Goal: Information Seeking & Learning: Check status

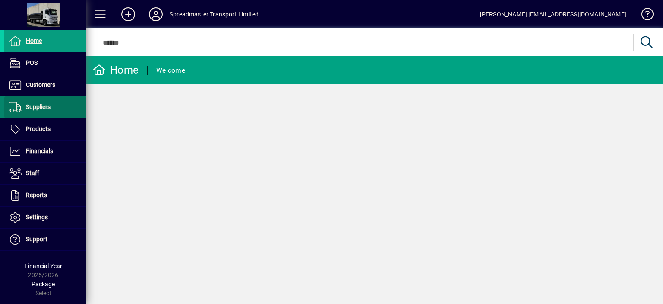
click at [42, 108] on span "Suppliers" at bounding box center [38, 106] width 25 height 7
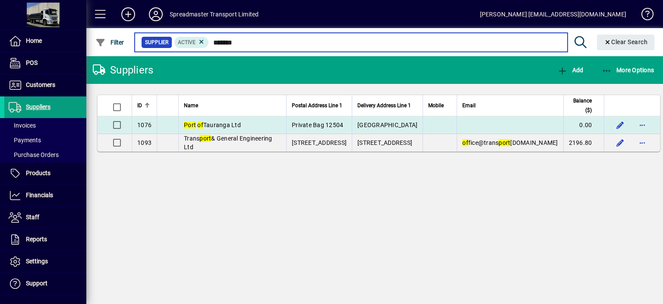
type input "*******"
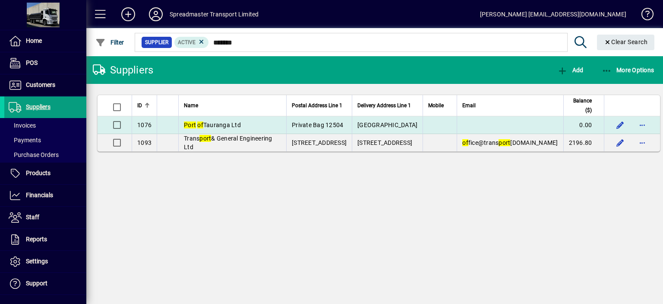
click at [216, 124] on span "Port of Tauranga Ltd" at bounding box center [212, 124] width 57 height 7
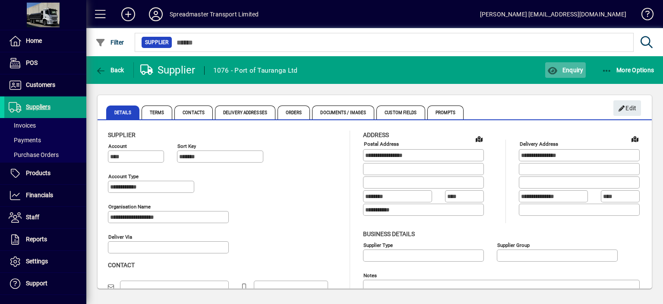
click at [574, 70] on span "Enquiry" at bounding box center [566, 70] width 36 height 7
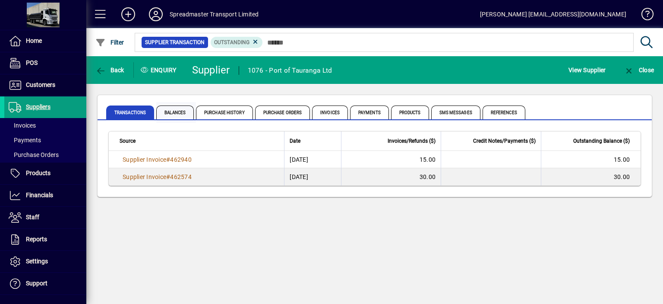
click at [173, 110] on span "Balances" at bounding box center [175, 112] width 38 height 14
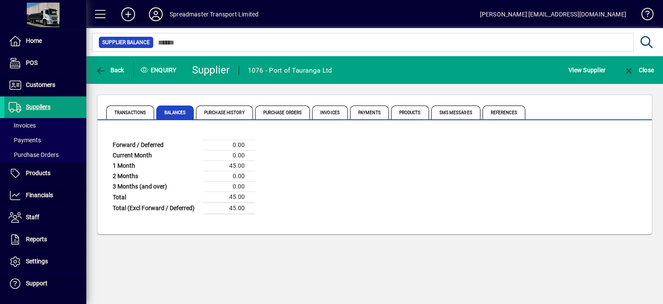
click at [157, 16] on icon at bounding box center [155, 14] width 17 height 14
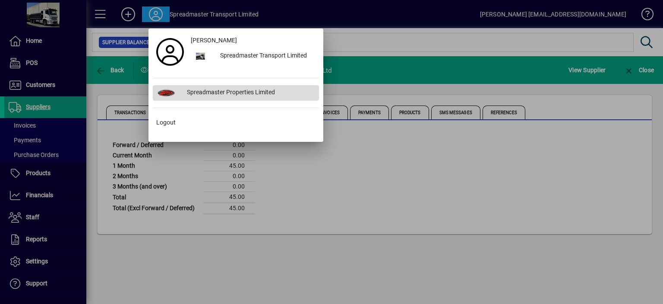
click at [233, 91] on div "Spreadmaster Properties Limited" at bounding box center [249, 93] width 139 height 16
